Goal: Information Seeking & Learning: Learn about a topic

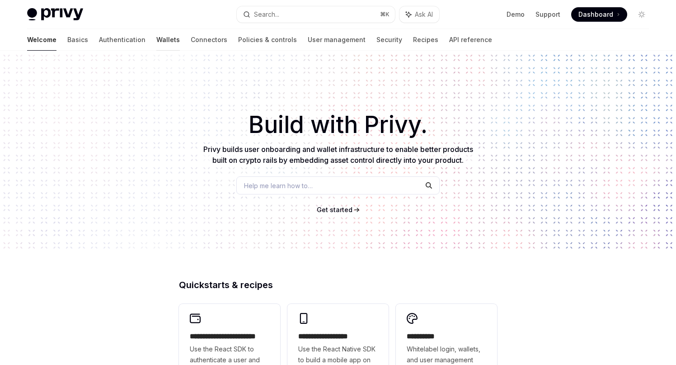
click at [156, 39] on link "Wallets" at bounding box center [168, 40] width 24 height 22
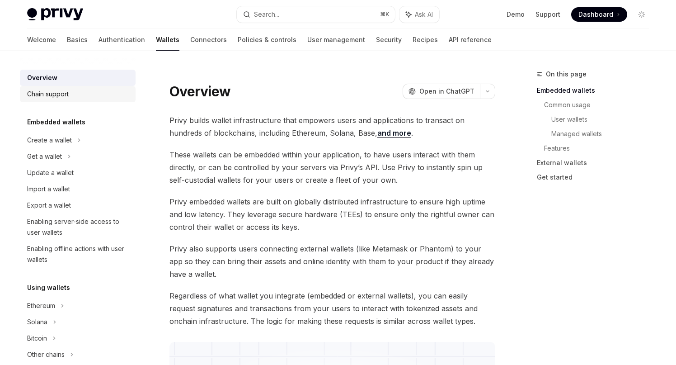
click at [48, 98] on div "Chain support" at bounding box center [48, 94] width 42 height 11
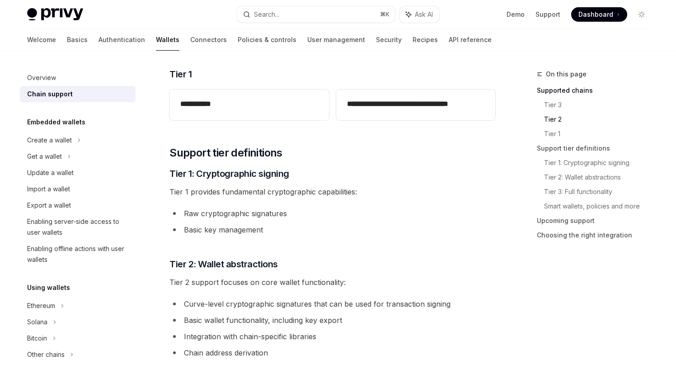
scroll to position [383, 0]
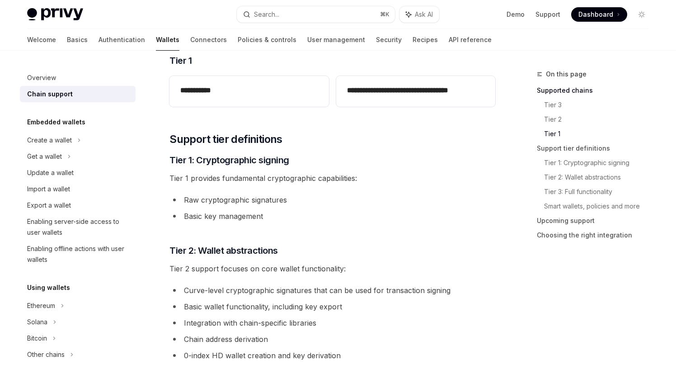
click at [215, 194] on li "Raw cryptographic signatures" at bounding box center [333, 200] width 326 height 13
click at [209, 210] on li "Basic key management" at bounding box center [333, 216] width 326 height 13
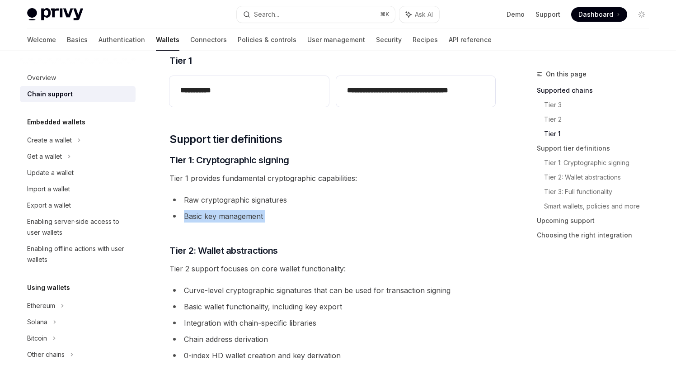
click at [209, 210] on li "Basic key management" at bounding box center [333, 216] width 326 height 13
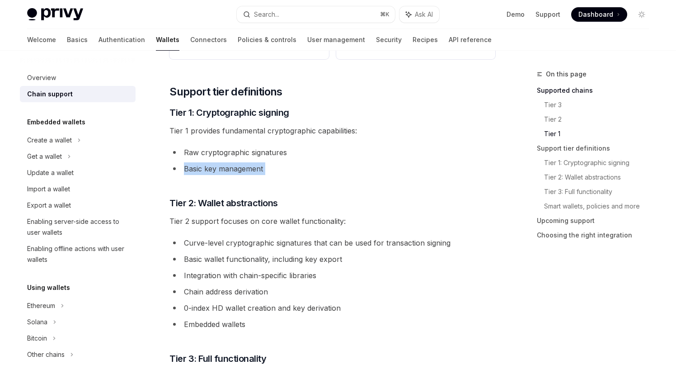
scroll to position [435, 0]
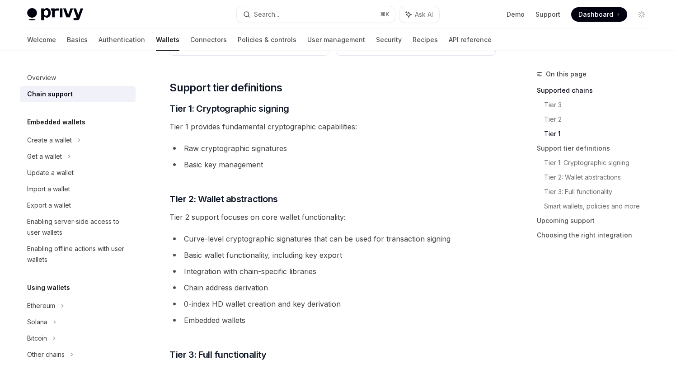
click at [219, 220] on span "Tier 2 support focuses on core wallet functionality:" at bounding box center [333, 217] width 326 height 13
click at [230, 241] on li "Curve-level cryptographic signatures that can be used for transaction signing" at bounding box center [333, 238] width 326 height 13
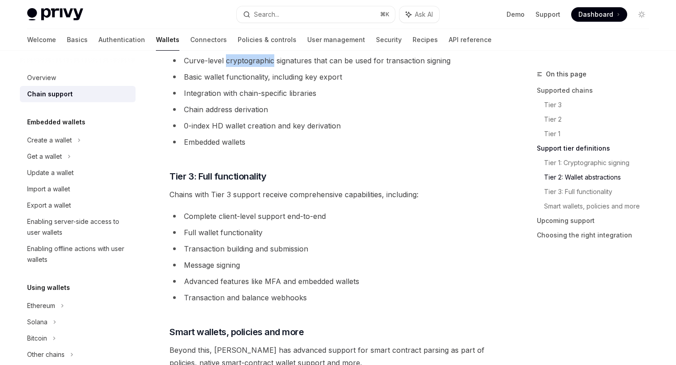
scroll to position [621, 0]
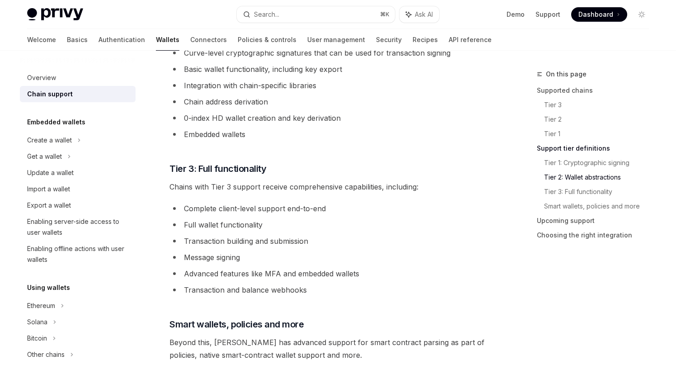
click at [258, 246] on li "Transaction building and submission" at bounding box center [333, 241] width 326 height 13
click at [268, 240] on li "Transaction building and submission" at bounding box center [333, 241] width 326 height 13
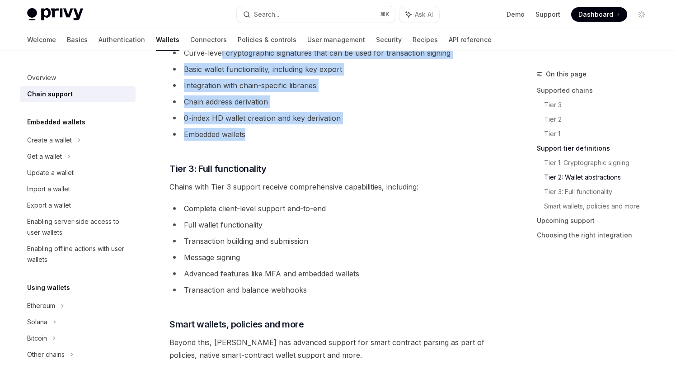
drag, startPoint x: 293, startPoint y: 133, endPoint x: 222, endPoint y: 56, distance: 104.4
click at [222, 56] on ul "Curve-level cryptographic signatures that can be used for transaction signing B…" at bounding box center [333, 94] width 326 height 94
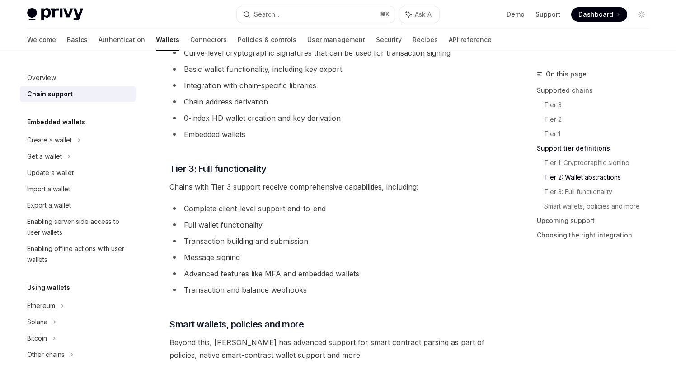
click at [241, 273] on li "Advanced features like MFA and embedded wallets" at bounding box center [333, 273] width 326 height 13
click at [257, 293] on li "Transaction and balance webhooks" at bounding box center [333, 289] width 326 height 13
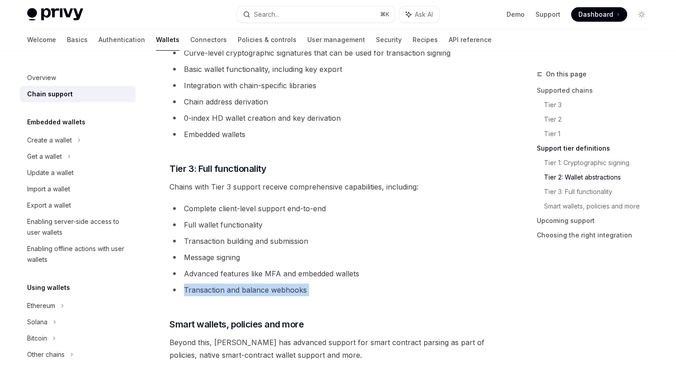
click at [257, 293] on li "Transaction and balance webhooks" at bounding box center [333, 289] width 326 height 13
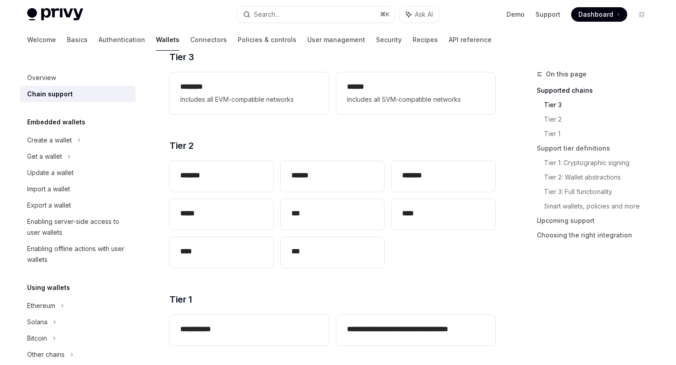
scroll to position [137, 0]
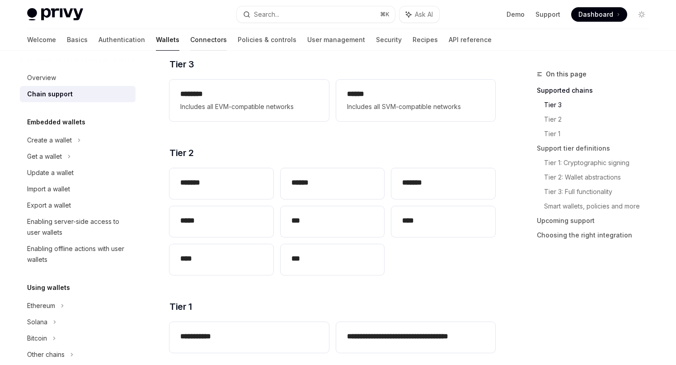
click at [190, 36] on link "Connectors" at bounding box center [208, 40] width 37 height 22
type textarea "*"
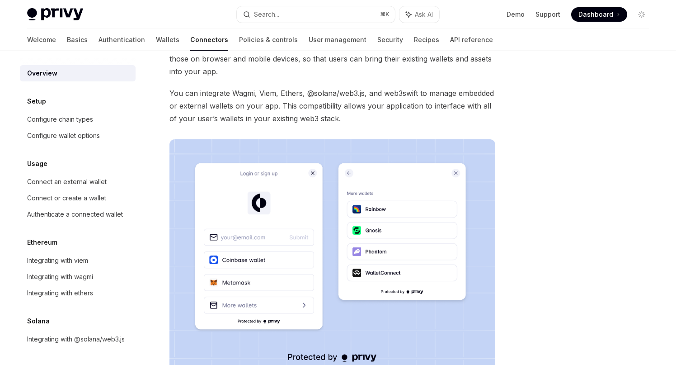
scroll to position [143, 0]
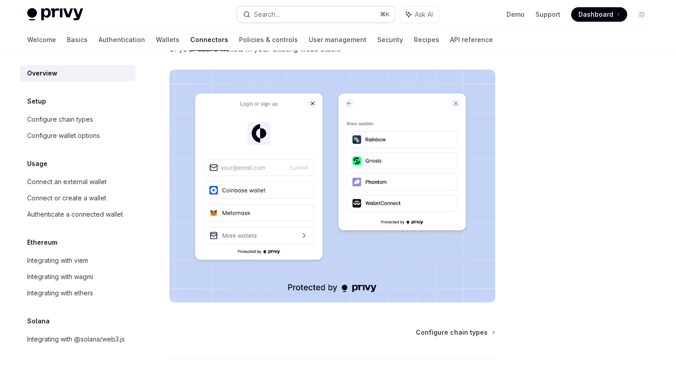
click at [283, 13] on button "Search... ⌘ K" at bounding box center [316, 14] width 158 height 16
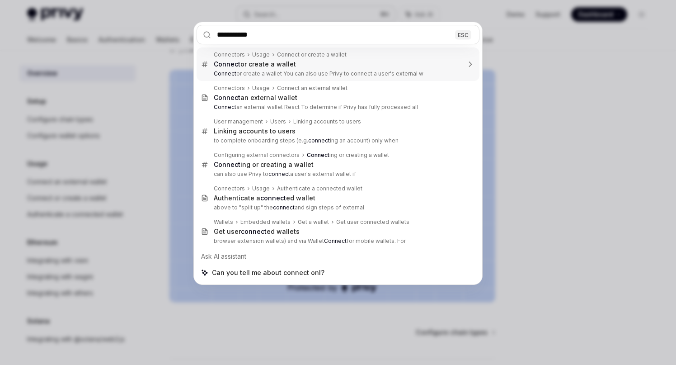
type input "**********"
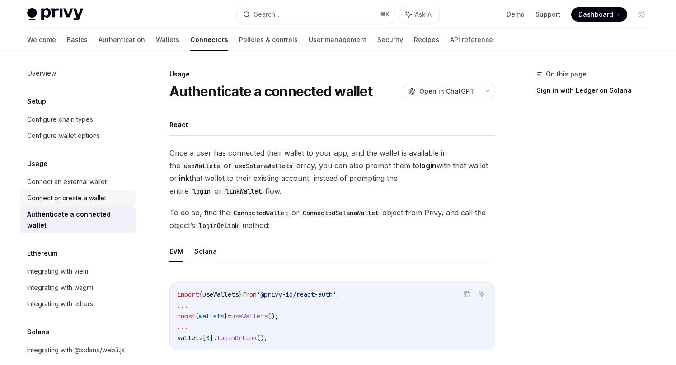
click at [87, 201] on div "Connect or create a wallet" at bounding box center [66, 198] width 79 height 11
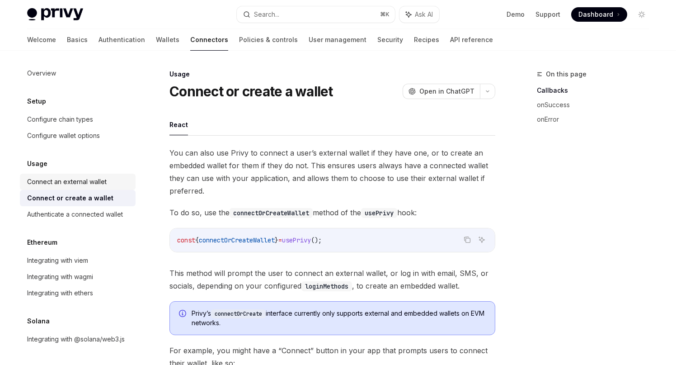
click at [86, 181] on div "Connect an external wallet" at bounding box center [67, 181] width 80 height 11
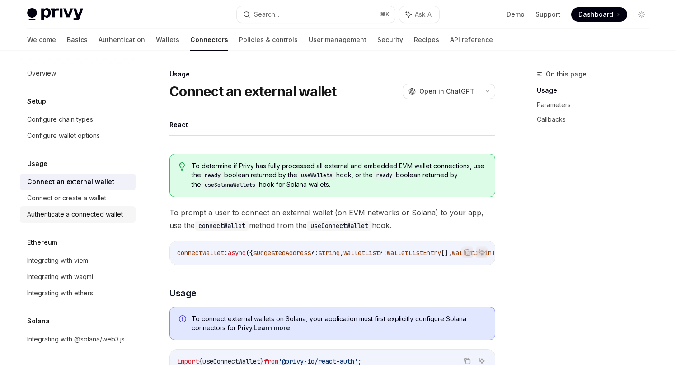
click at [76, 216] on div "Authenticate a connected wallet" at bounding box center [75, 214] width 96 height 11
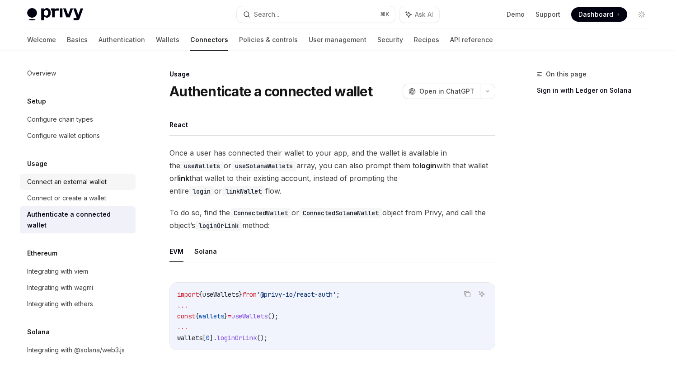
click at [68, 181] on div "Connect an external wallet" at bounding box center [67, 181] width 80 height 11
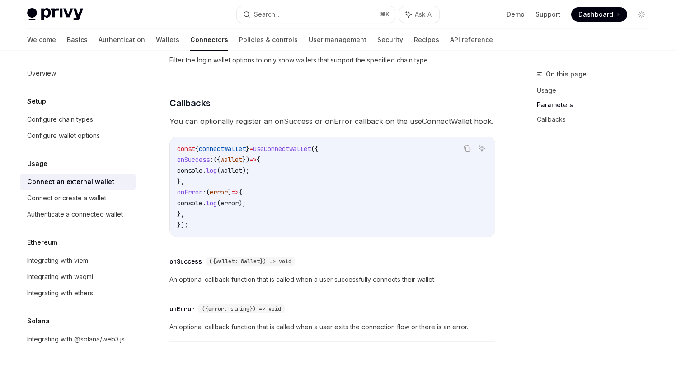
scroll to position [512, 0]
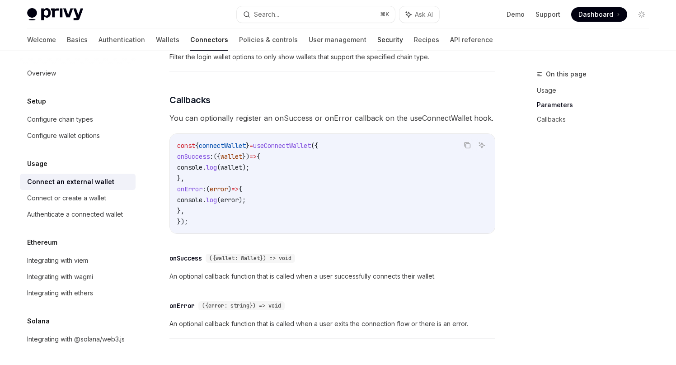
click at [378, 39] on link "Security" at bounding box center [391, 40] width 26 height 22
type textarea "*"
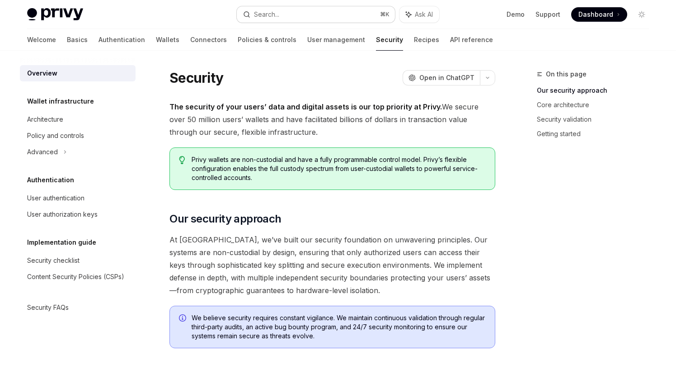
click at [278, 9] on div "Search..." at bounding box center [266, 14] width 25 height 11
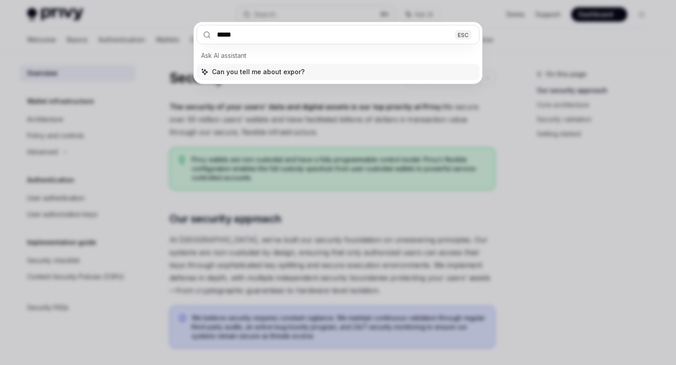
type input "******"
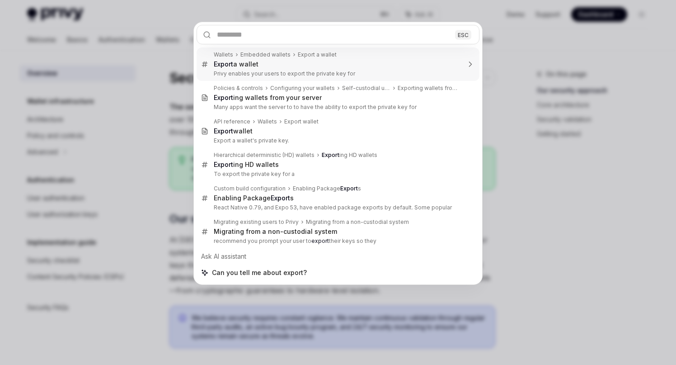
type textarea "*"
